Goal: Information Seeking & Learning: Learn about a topic

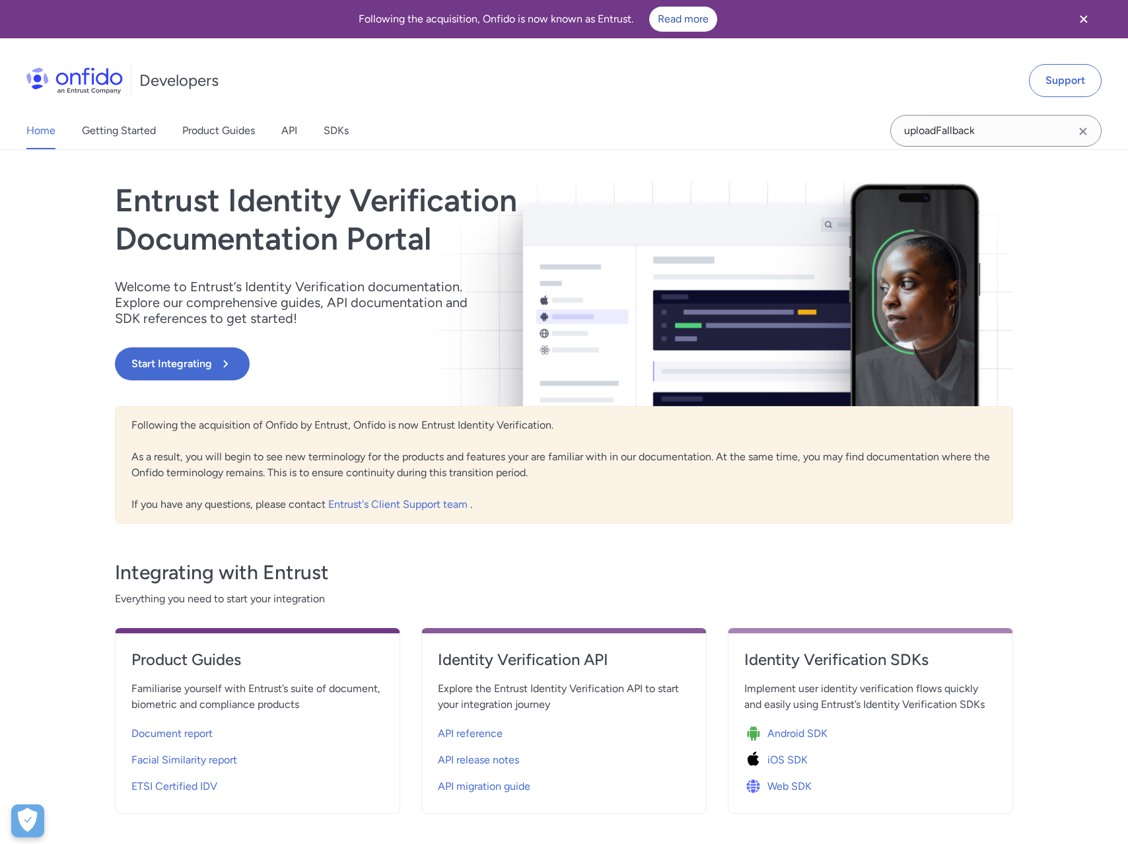
click at [273, 133] on div "Home Getting Started Product Guides API SDKs" at bounding box center [201, 130] width 402 height 37
click at [293, 133] on link "API" at bounding box center [289, 130] width 16 height 37
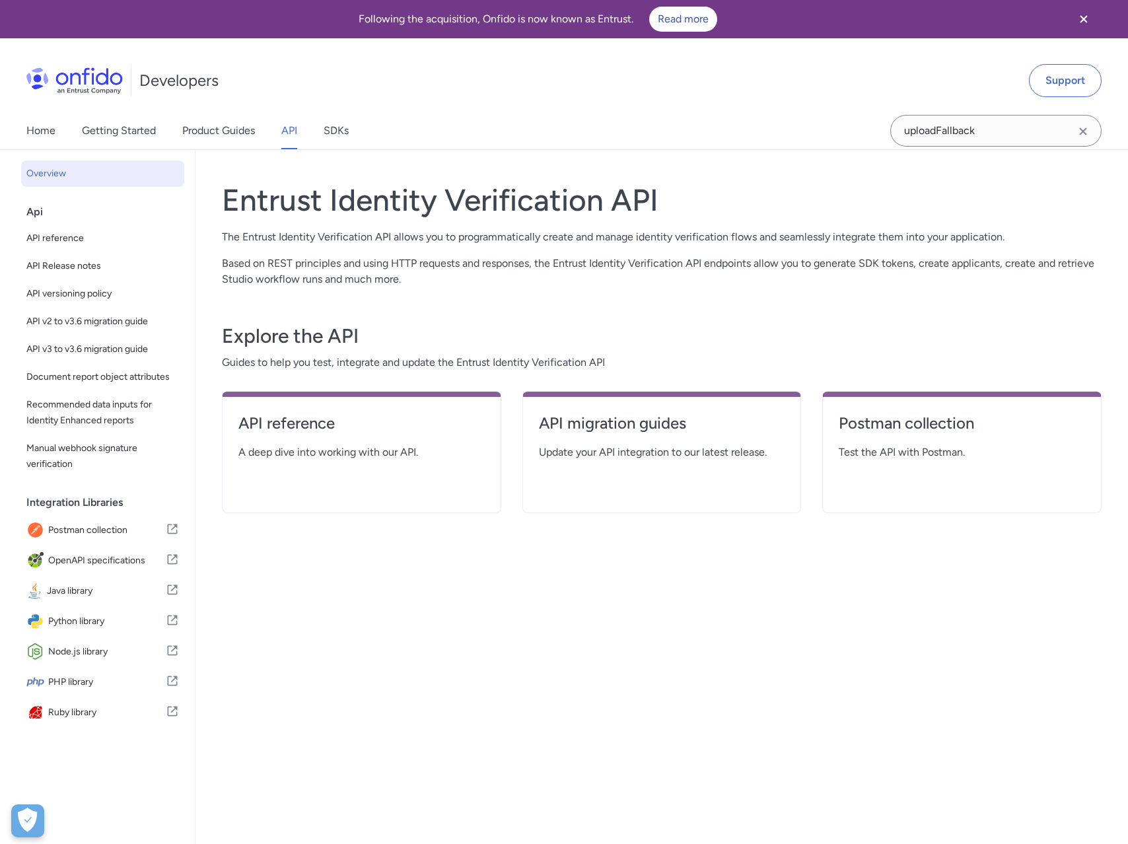
click at [385, 451] on span "A deep dive into working with our API." at bounding box center [361, 453] width 246 height 16
click at [305, 419] on h4 "API reference" at bounding box center [361, 423] width 246 height 21
select select "http"
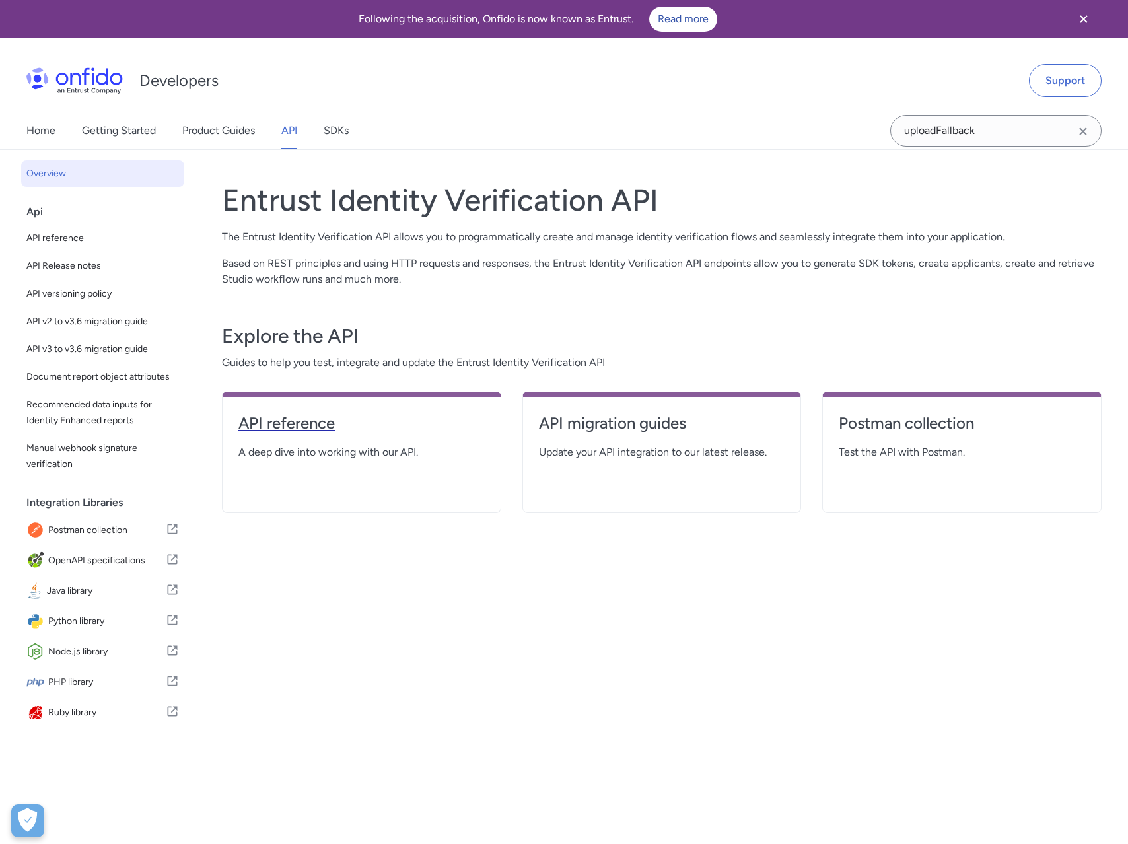
select select "http"
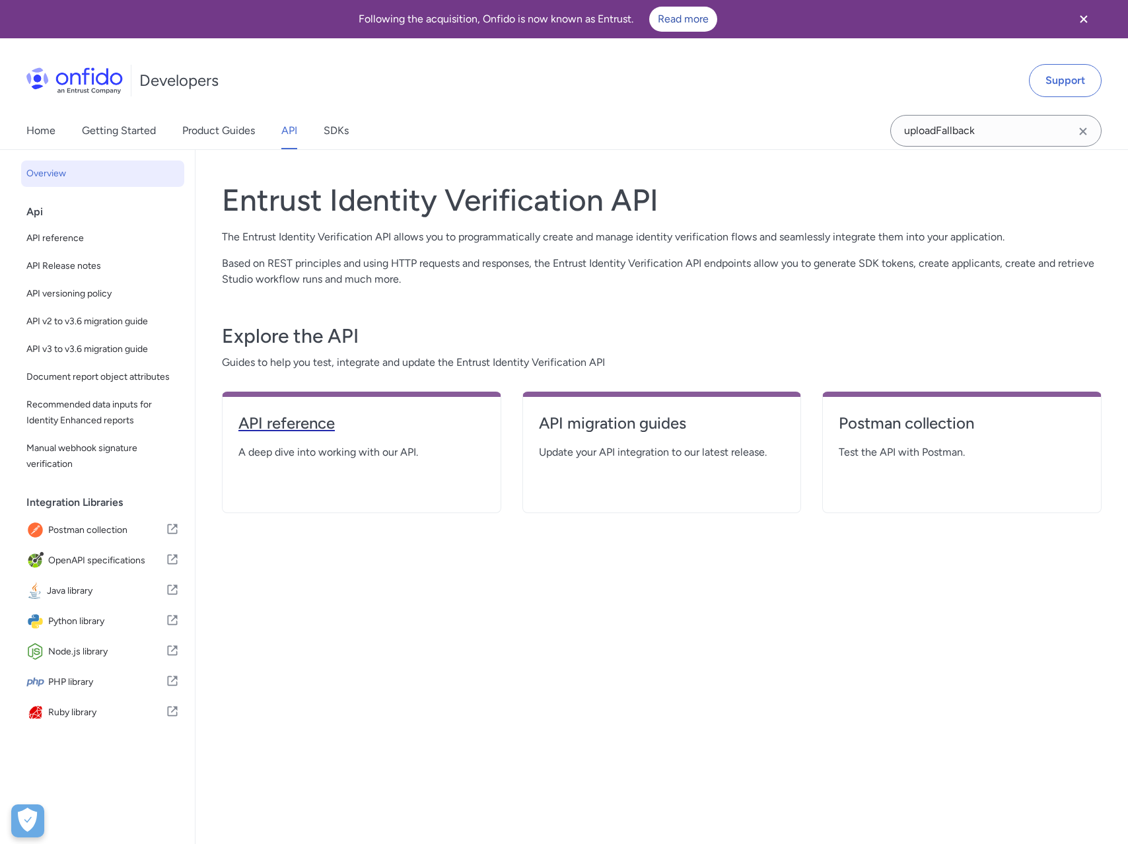
select select "http"
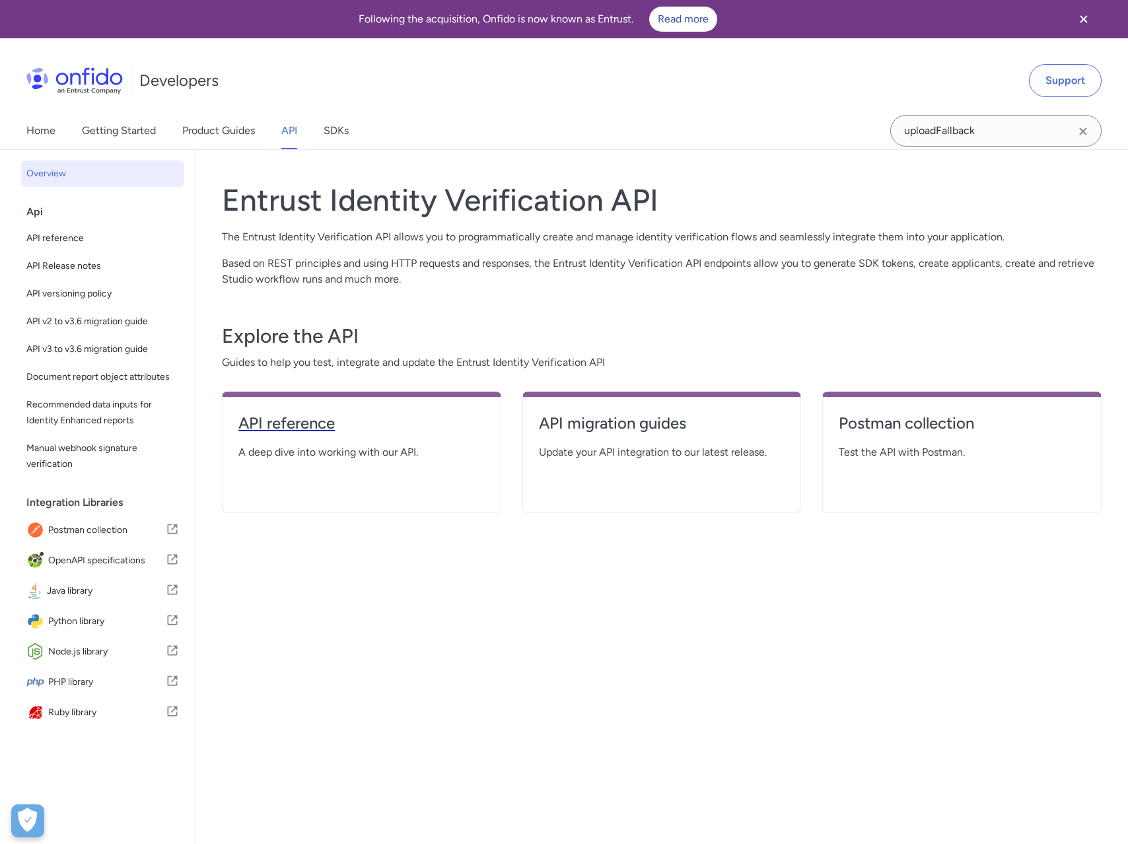
select select "http"
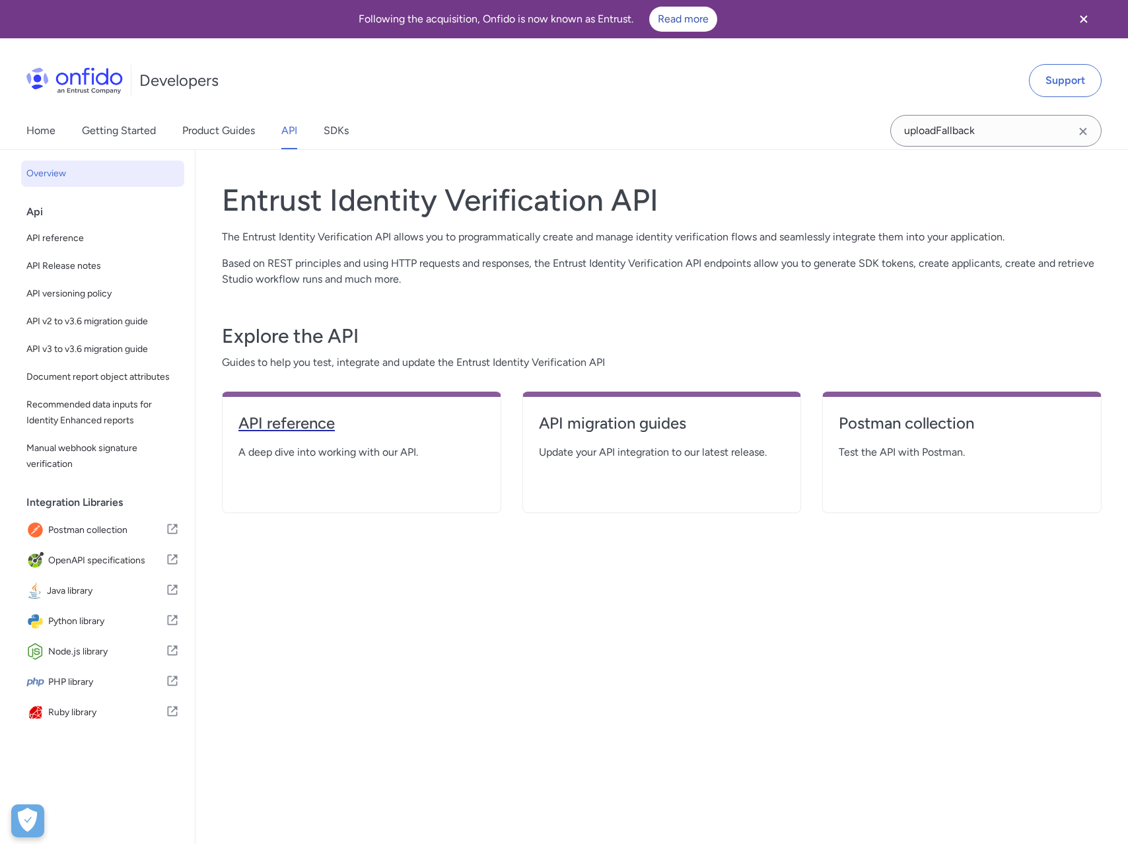
select select "http"
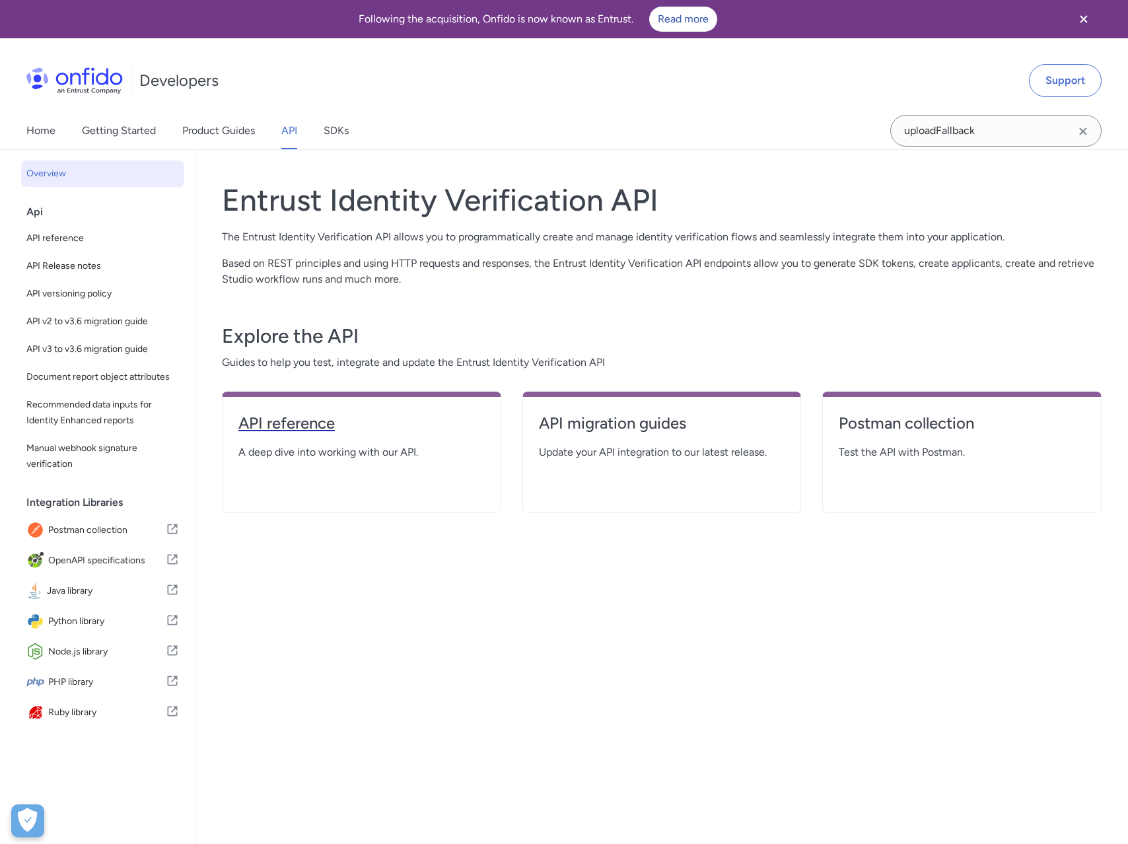
select select "http"
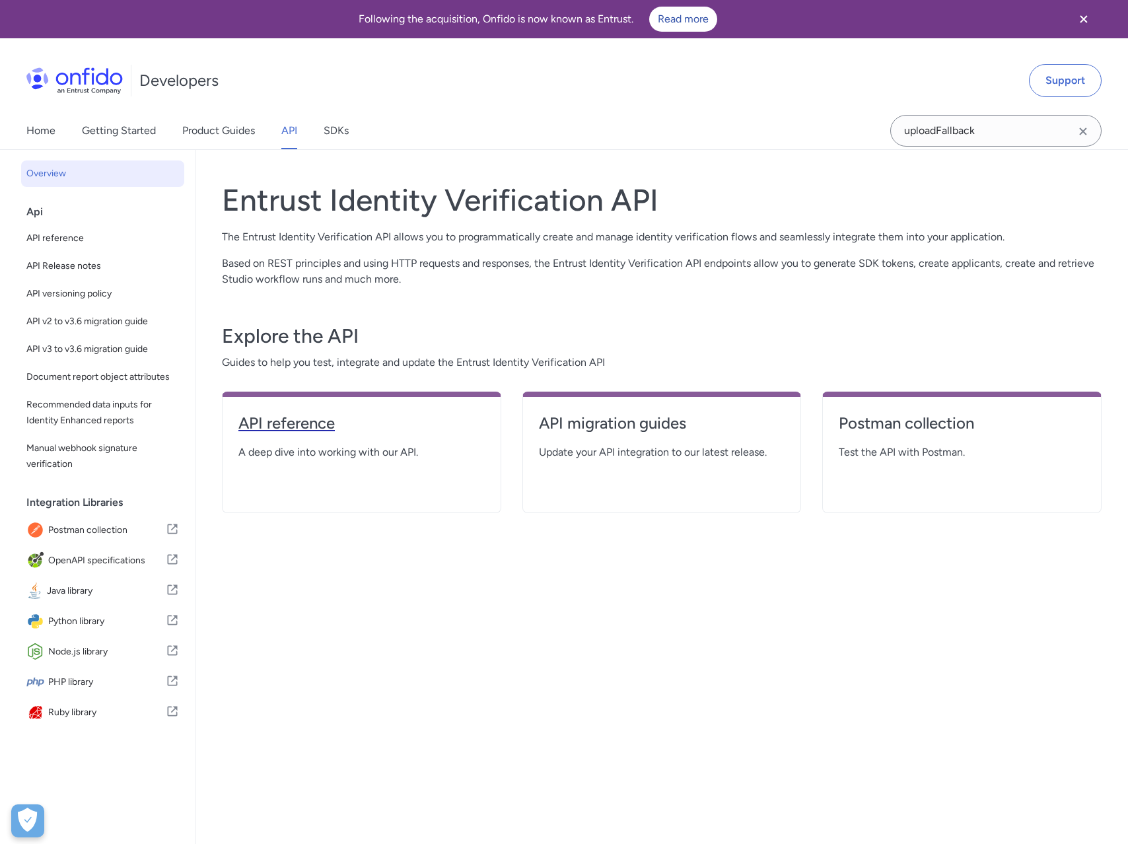
select select "http"
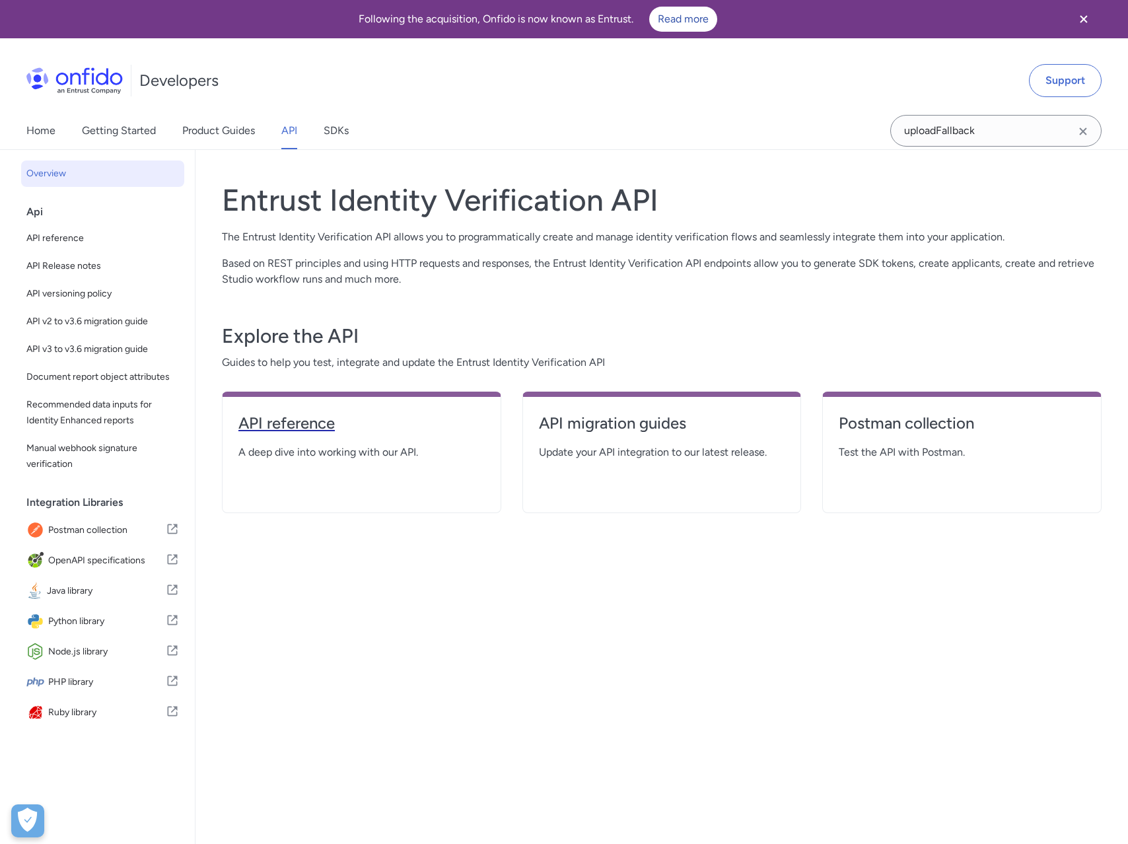
select select "http"
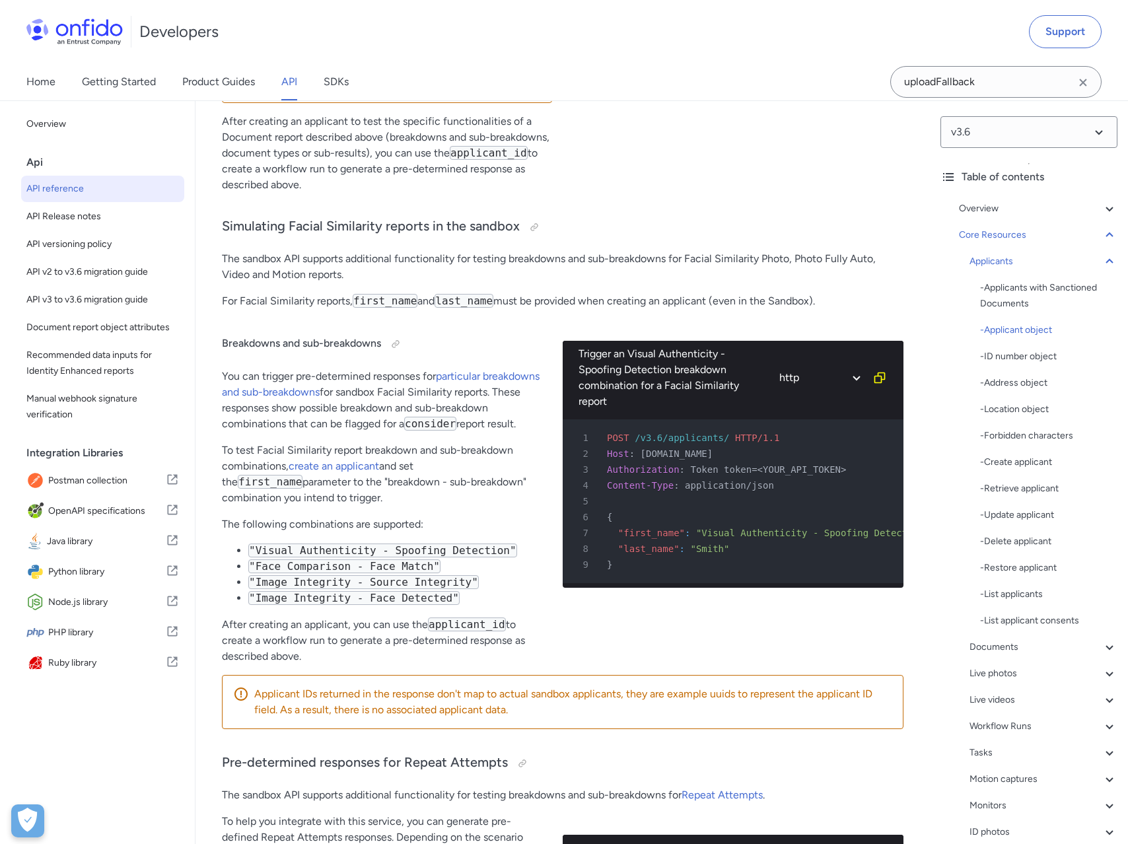
scroll to position [13817, 0]
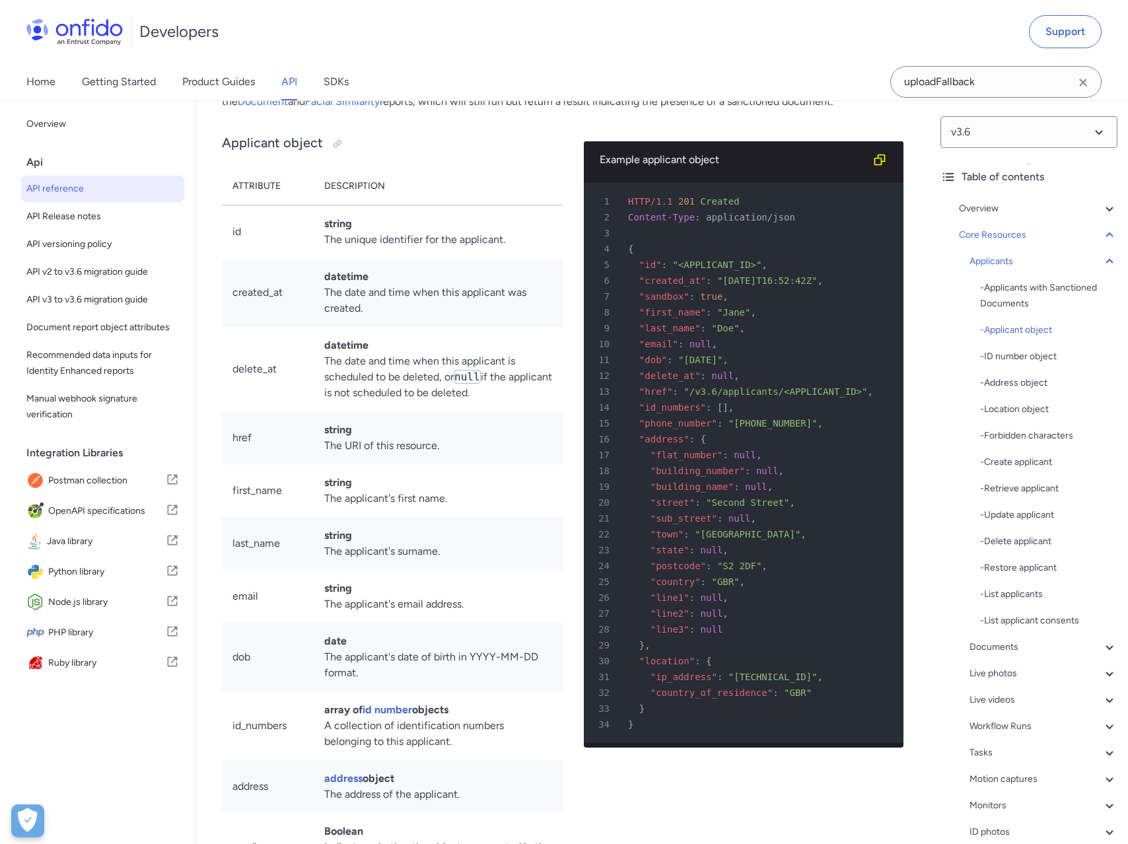
click at [534, 327] on td "datetime The date and time when this applicant was created." at bounding box center [438, 292] width 249 height 69
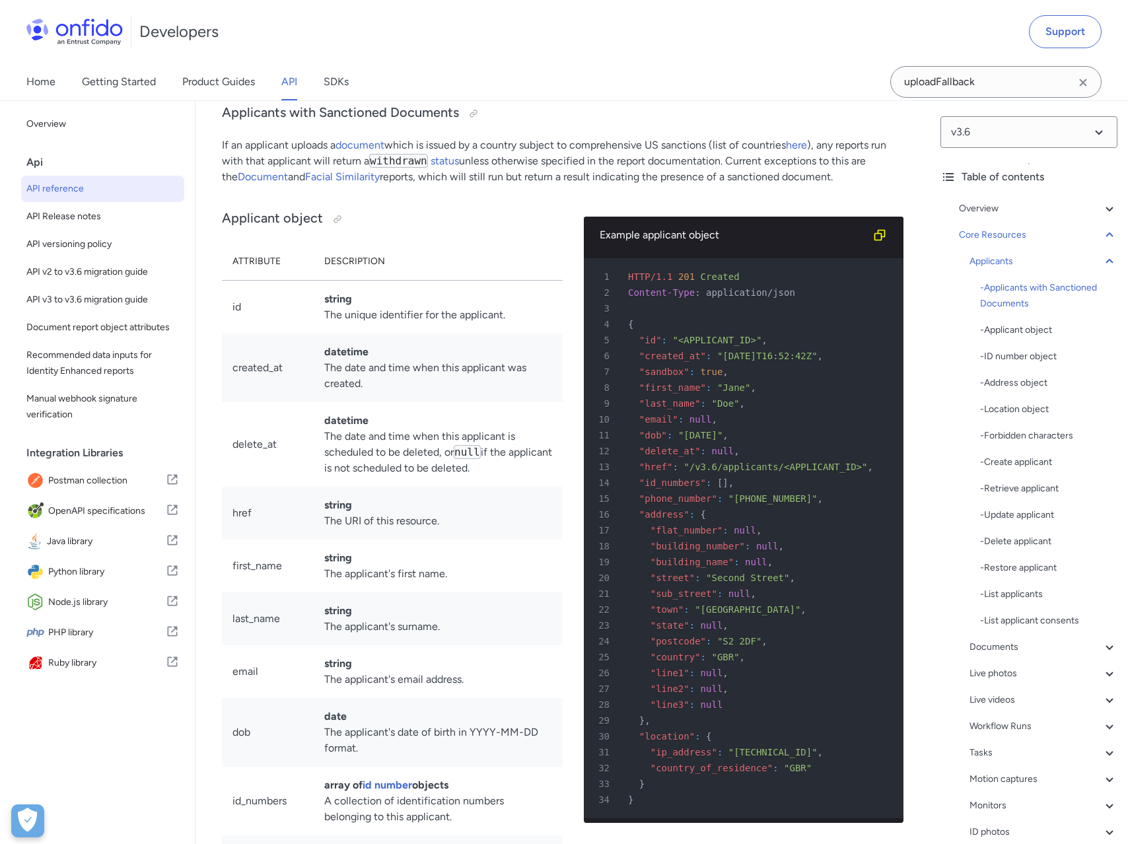
scroll to position [13741, 0]
